Goal: Navigation & Orientation: Find specific page/section

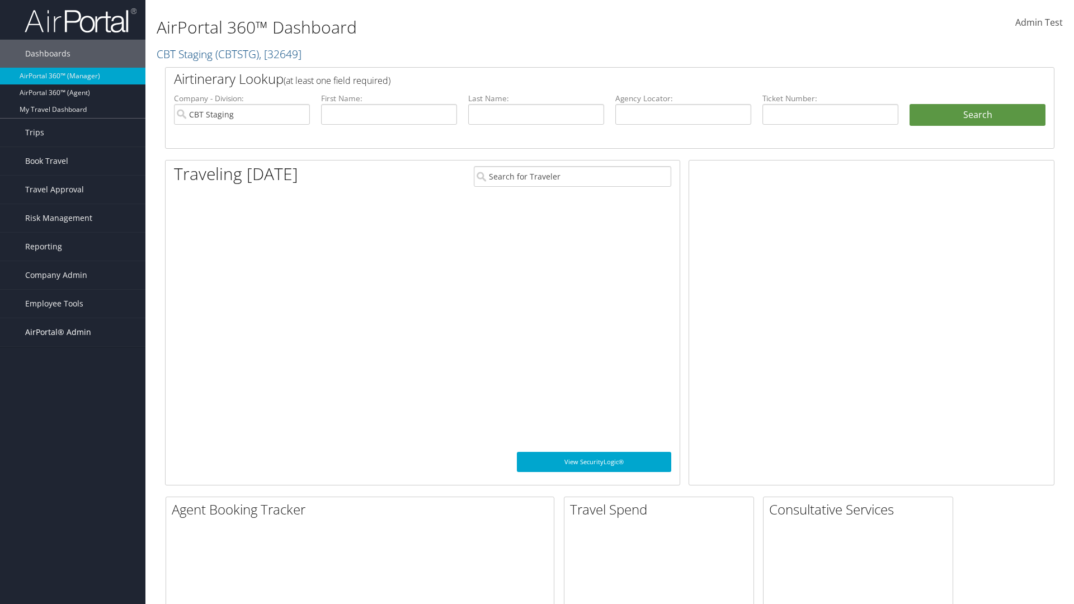
click at [73, 332] on span "AirPortal® Admin" at bounding box center [58, 332] width 66 height 28
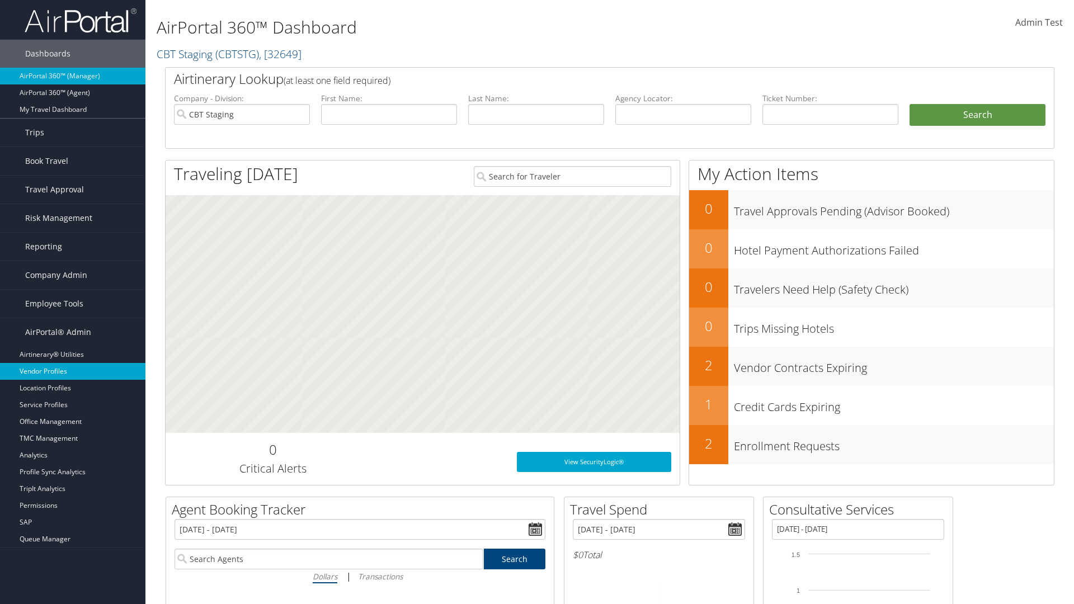
click at [73, 371] on link "Vendor Profiles" at bounding box center [72, 371] width 145 height 17
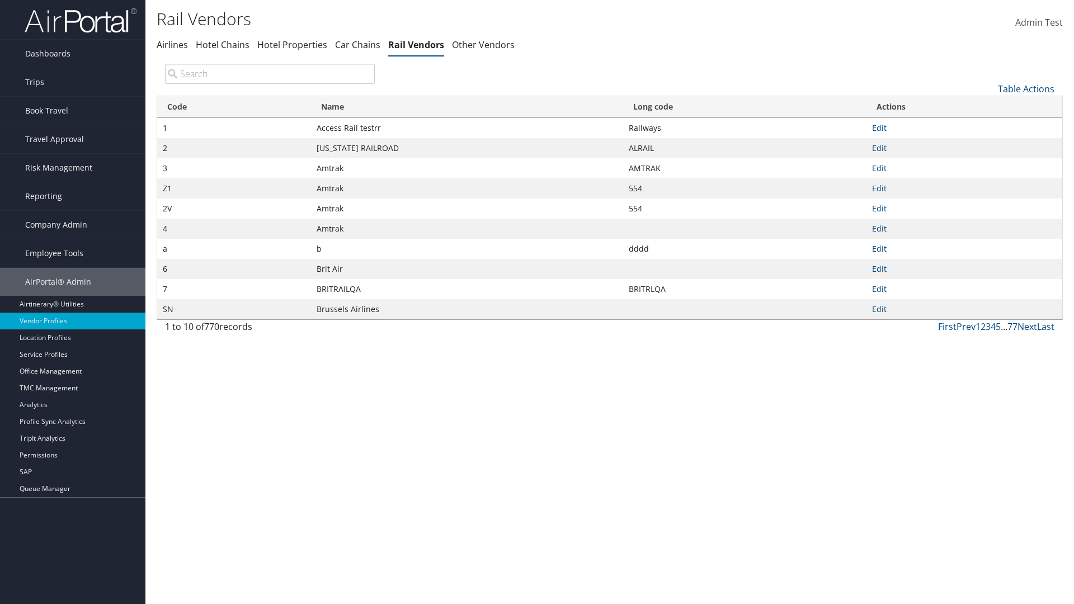
click at [467, 107] on th "Name" at bounding box center [467, 107] width 312 height 22
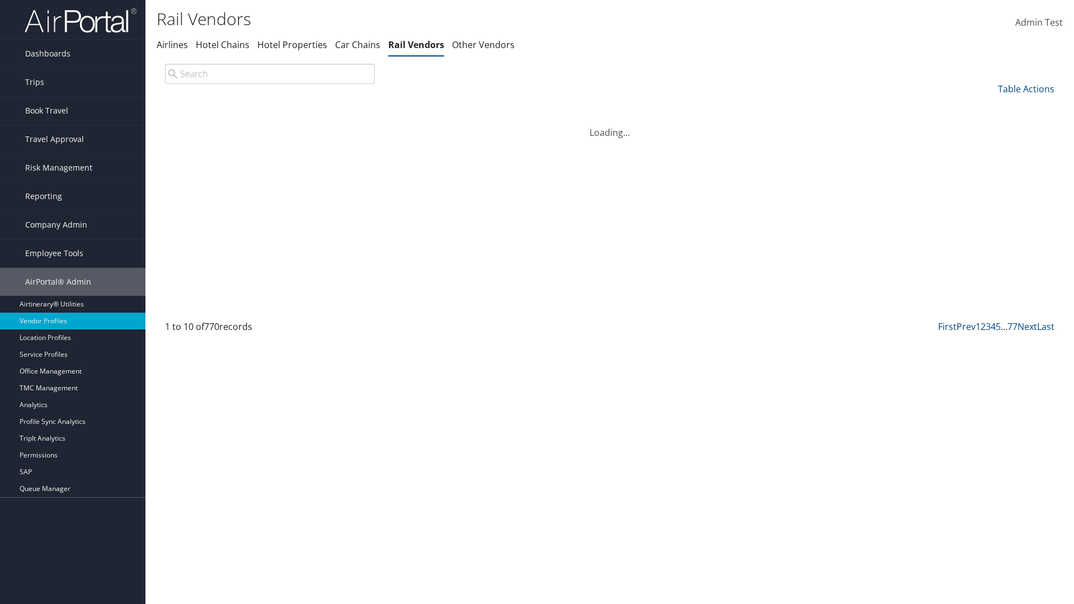
click at [467, 107] on th "Name" at bounding box center [467, 107] width 312 height 22
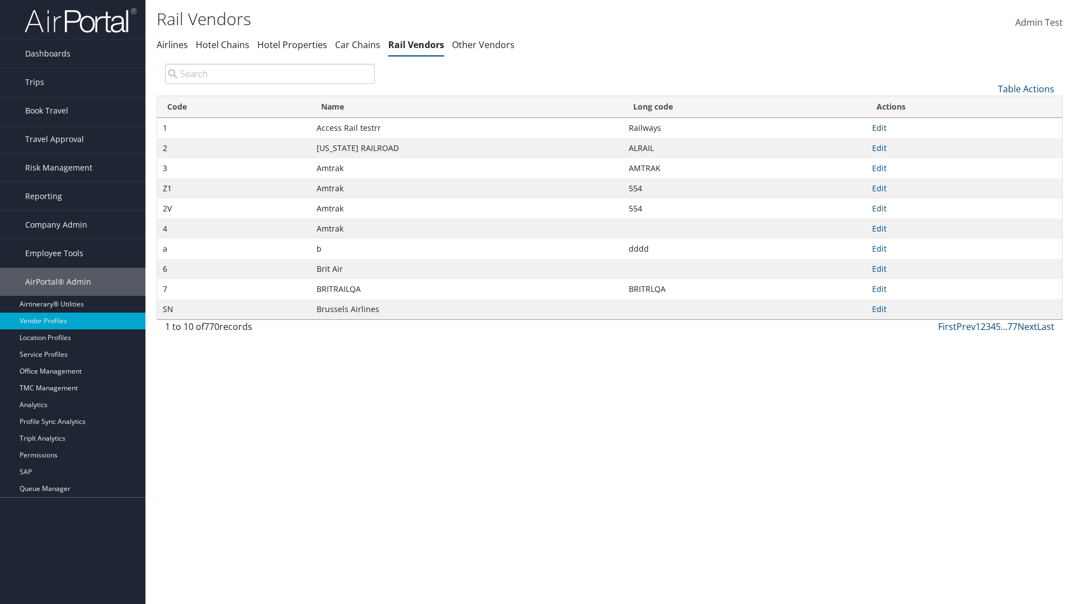
click at [745, 107] on th "Long code" at bounding box center [744, 107] width 243 height 22
click at [1026, 88] on link "Table Actions" at bounding box center [1026, 89] width 57 height 12
click at [989, 163] on link "Page Length" at bounding box center [988, 163] width 147 height 19
